Goal: Find specific page/section

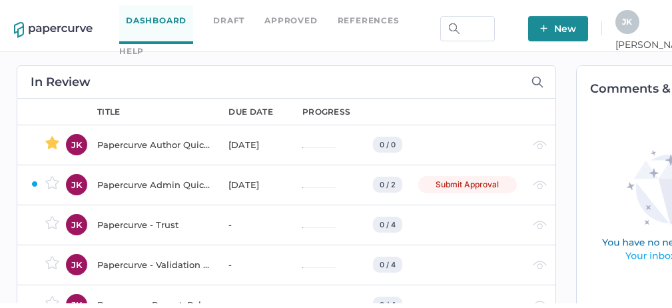
scroll to position [0, 18]
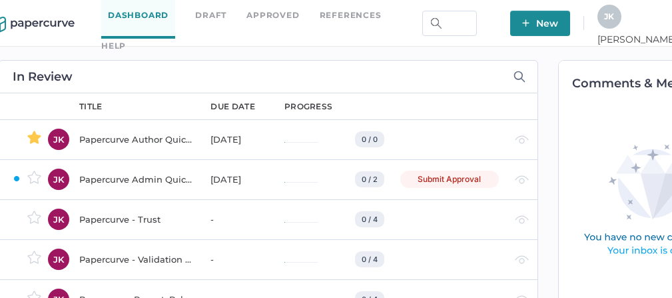
click at [622, 24] on div "J K" at bounding box center [610, 17] width 24 height 24
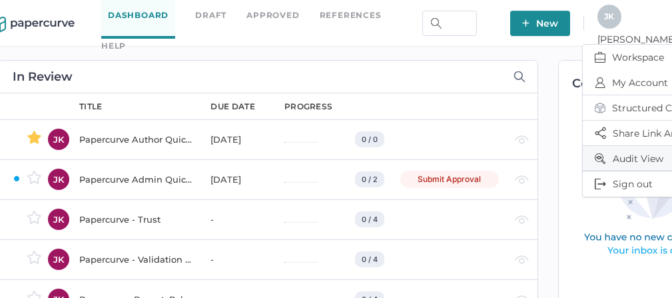
click at [614, 151] on span "Audit View" at bounding box center [651, 158] width 112 height 25
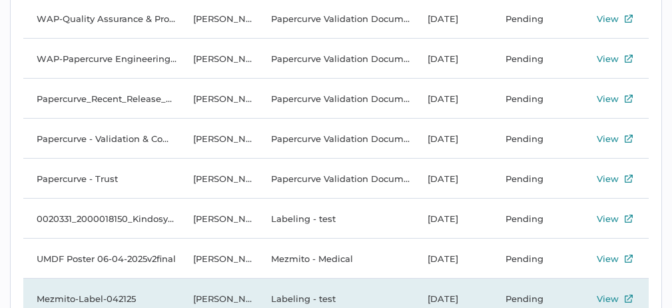
scroll to position [220, 0]
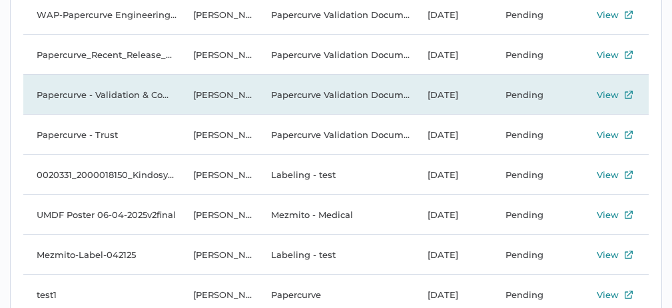
click at [125, 101] on td "Papercurve - Validation & Compliance Summary" at bounding box center [101, 95] width 157 height 40
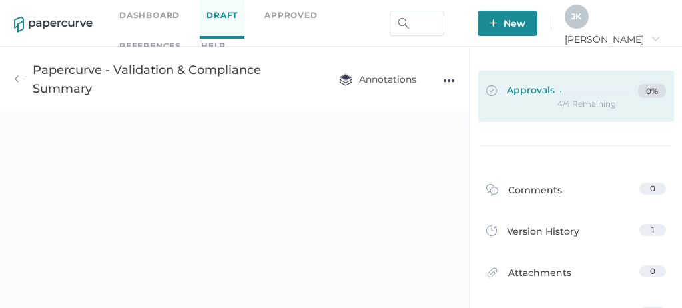
click at [533, 93] on span "Approvals" at bounding box center [520, 91] width 69 height 15
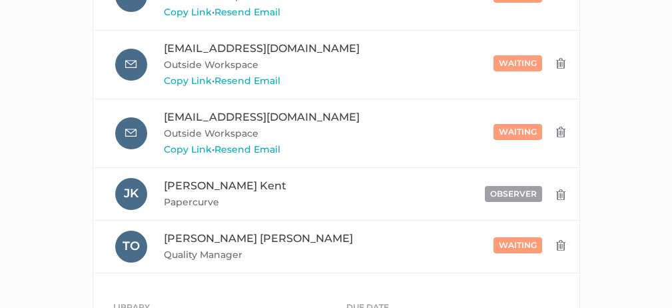
scroll to position [512, 0]
